Goal: Information Seeking & Learning: Learn about a topic

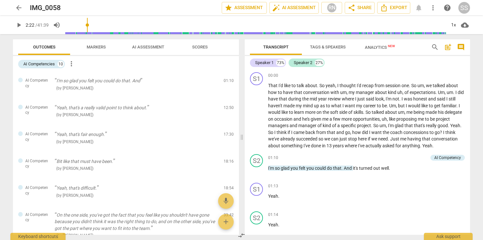
click at [94, 47] on span "Markers" at bounding box center [96, 46] width 19 height 5
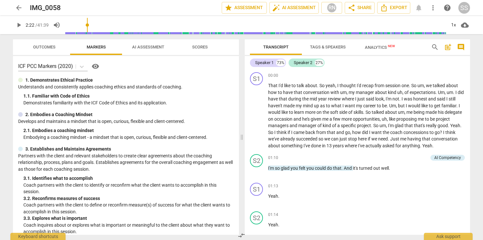
click at [52, 51] on span "Outcomes" at bounding box center [44, 47] width 38 height 9
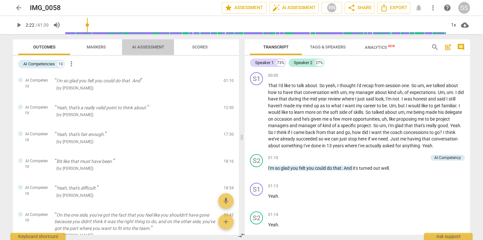
click at [153, 45] on span "AI Assessment" at bounding box center [148, 46] width 32 height 5
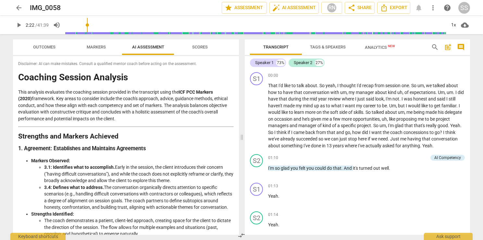
click at [201, 50] on span "Scores" at bounding box center [199, 47] width 31 height 9
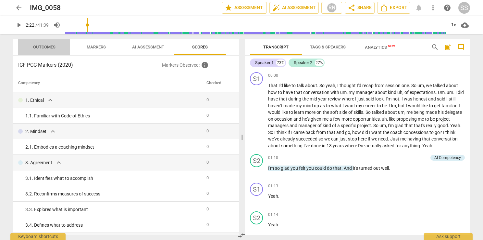
click at [37, 44] on span "Outcomes" at bounding box center [44, 47] width 38 height 9
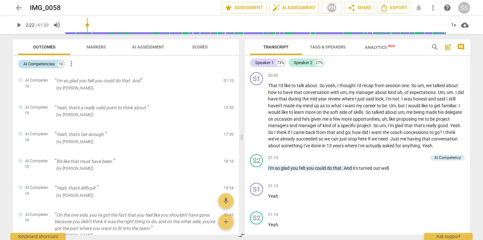
click at [50, 65] on div "AI Competencies" at bounding box center [38, 64] width 31 height 6
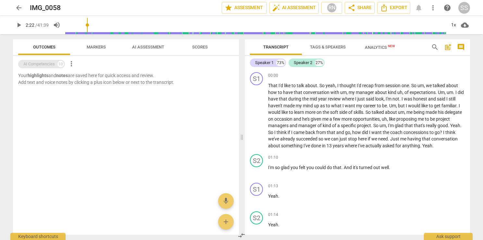
click at [50, 65] on div "AI Competencies" at bounding box center [38, 64] width 31 height 6
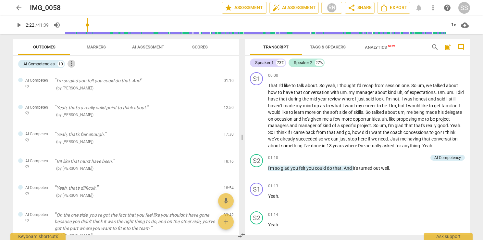
click at [74, 63] on span "more_vert" at bounding box center [72, 64] width 8 height 8
click at [59, 64] on div at bounding box center [241, 120] width 483 height 240
click at [100, 45] on span "Markers" at bounding box center [96, 46] width 19 height 5
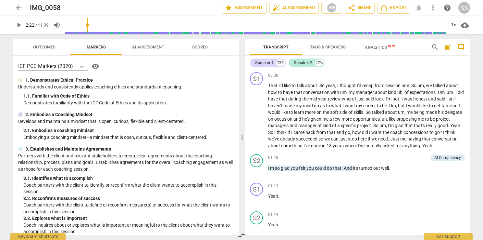
click at [83, 68] on icon at bounding box center [82, 66] width 6 height 6
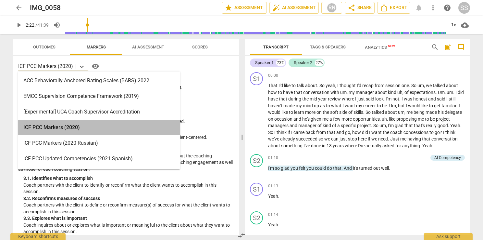
click at [70, 129] on div "ICF PCC Markers (2020)" at bounding box center [99, 127] width 162 height 16
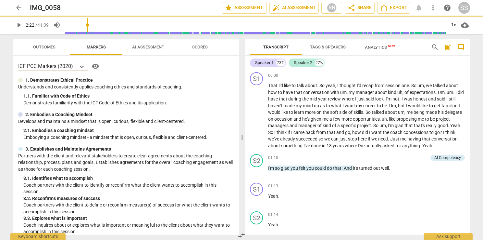
type input "143"
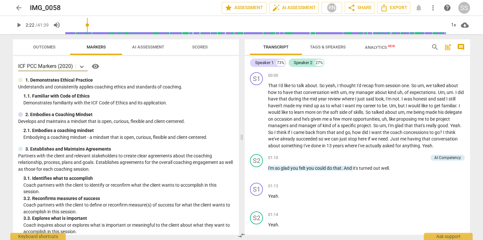
click at [145, 49] on span "AI Assessment" at bounding box center [148, 46] width 32 height 5
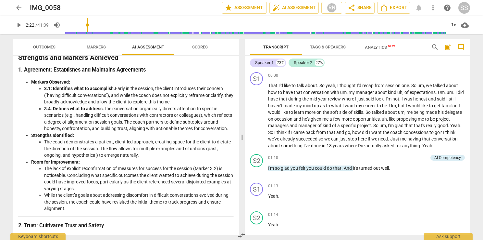
scroll to position [97, 0]
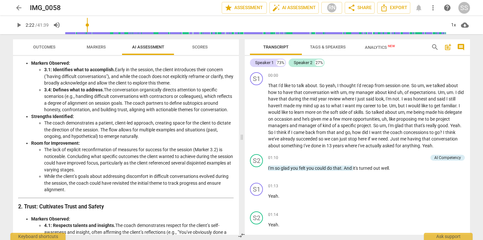
click at [207, 43] on span "Scores" at bounding box center [199, 47] width 31 height 9
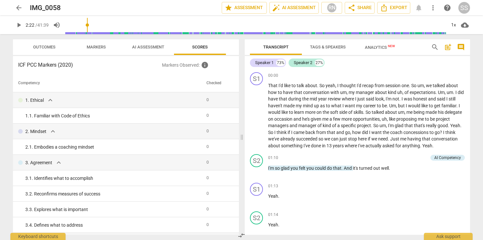
scroll to position [0, 0]
click at [52, 44] on span "Outcomes" at bounding box center [44, 47] width 38 height 9
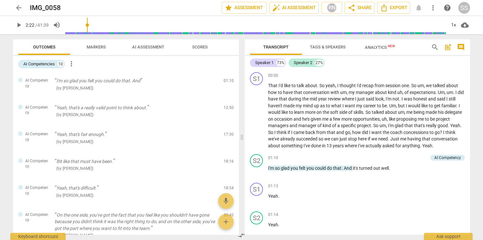
click at [100, 44] on span "Markers" at bounding box center [96, 47] width 35 height 9
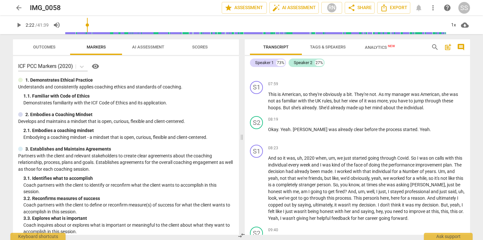
scroll to position [1072, 0]
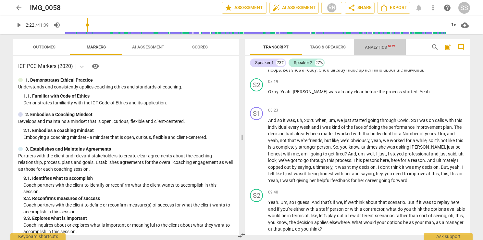
click at [384, 49] on span "Analytics New" at bounding box center [380, 47] width 30 height 5
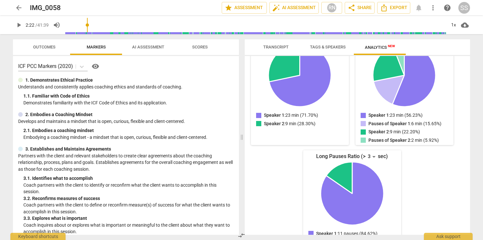
scroll to position [0, 0]
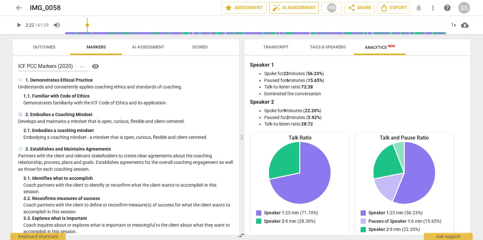
click at [303, 8] on span "auto_fix_high AI Assessment" at bounding box center [294, 8] width 44 height 8
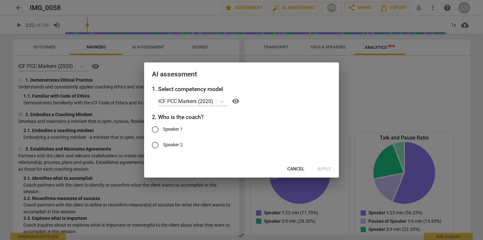
click at [300, 165] on button "Cancel" at bounding box center [296, 169] width 28 height 12
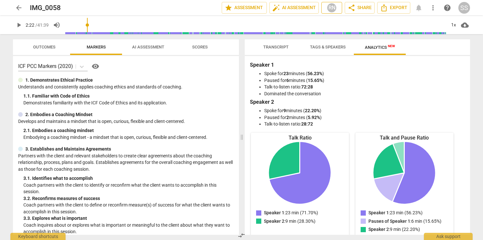
click at [323, 11] on button "RN" at bounding box center [331, 8] width 21 height 12
click at [323, 11] on div at bounding box center [241, 120] width 483 height 240
click at [41, 46] on span "Outcomes" at bounding box center [44, 46] width 22 height 5
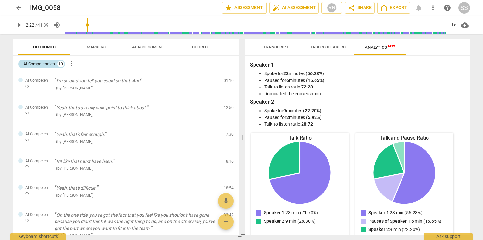
click at [51, 62] on div "AI Competencies" at bounding box center [38, 64] width 31 height 6
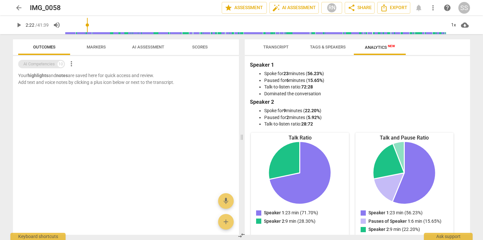
click at [51, 62] on div "AI Competencies" at bounding box center [38, 64] width 31 height 6
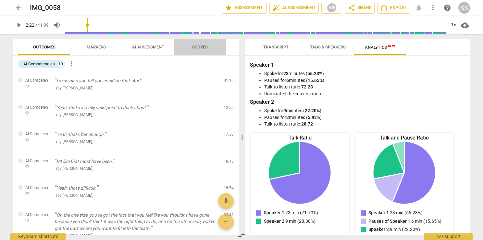
click at [207, 51] on span "Scores" at bounding box center [199, 47] width 31 height 9
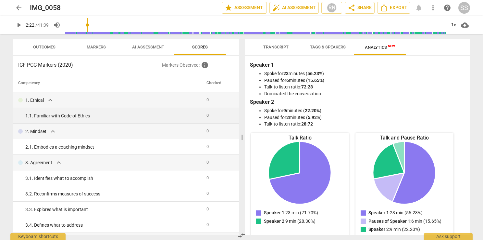
click at [204, 117] on td "0" at bounding box center [218, 116] width 28 height 16
click at [61, 116] on div "1. 1. Familiar with Code of Ethics" at bounding box center [113, 115] width 176 height 7
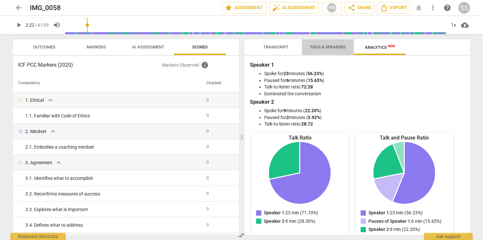
click at [332, 51] on span "Tags & Speakers" at bounding box center [327, 47] width 51 height 9
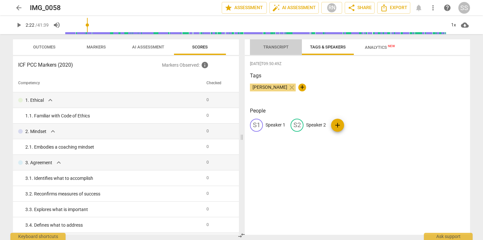
click at [285, 51] on span "Transcript" at bounding box center [276, 47] width 41 height 9
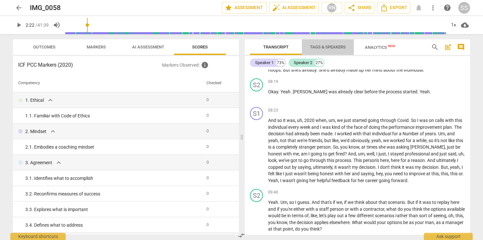
click at [317, 47] on span "Tags & Speakers" at bounding box center [328, 46] width 36 height 5
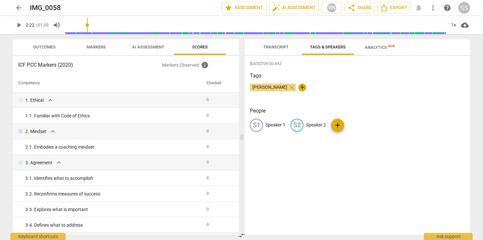
click at [284, 48] on span "Transcript" at bounding box center [275, 46] width 25 height 5
